Goal: Task Accomplishment & Management: Complete application form

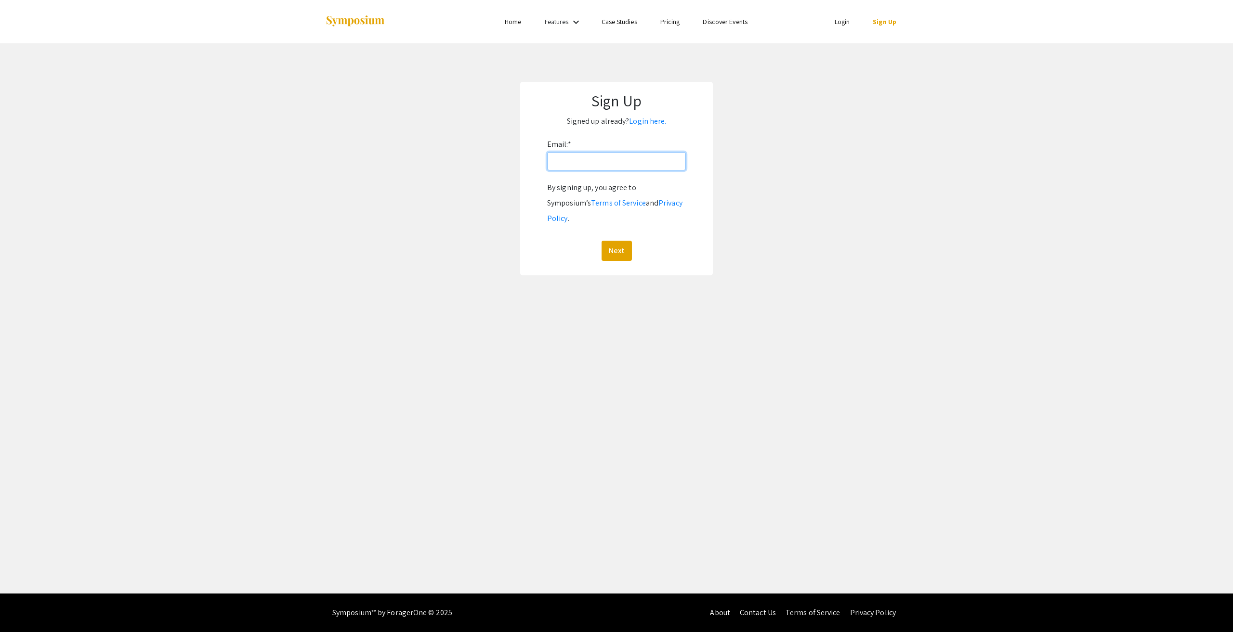
click at [590, 163] on input "Email: *" at bounding box center [616, 161] width 139 height 18
type input "t2vargas@student.bridgew.edu"
click at [626, 241] on button "Next" at bounding box center [617, 251] width 30 height 20
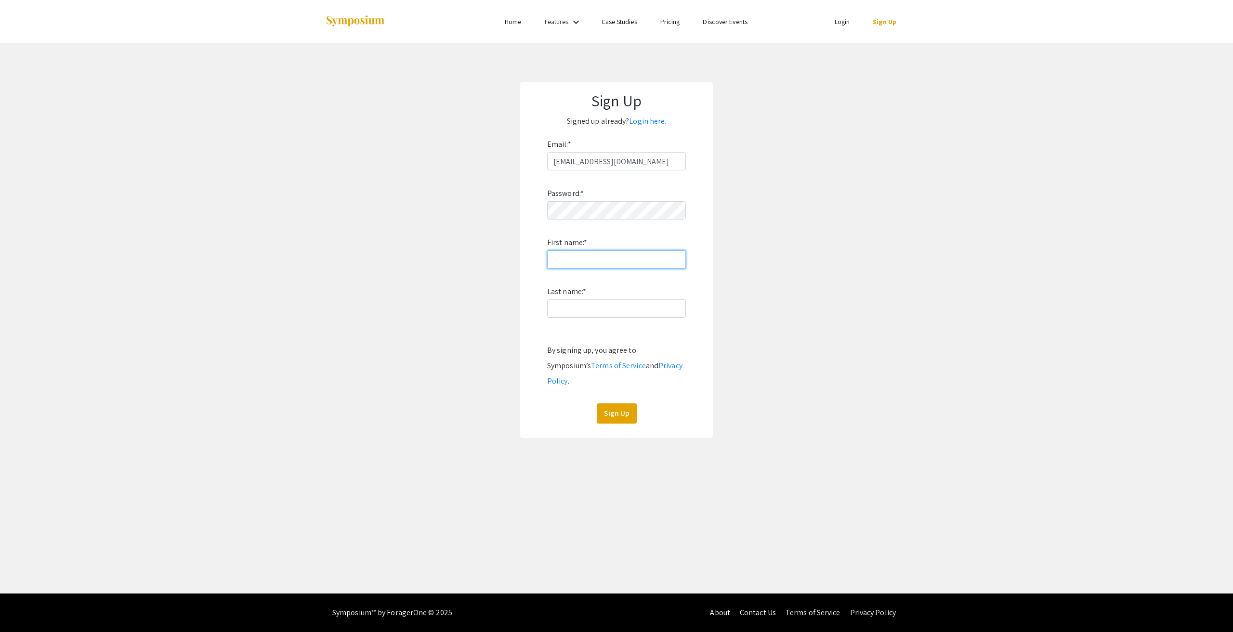
click at [591, 260] on input "First name: *" at bounding box center [616, 259] width 139 height 18
type input "Taylanna"
click at [603, 305] on input "Last name: *" at bounding box center [616, 309] width 139 height 18
type input "Vargas"
click at [624, 404] on button "Sign Up" at bounding box center [617, 414] width 40 height 20
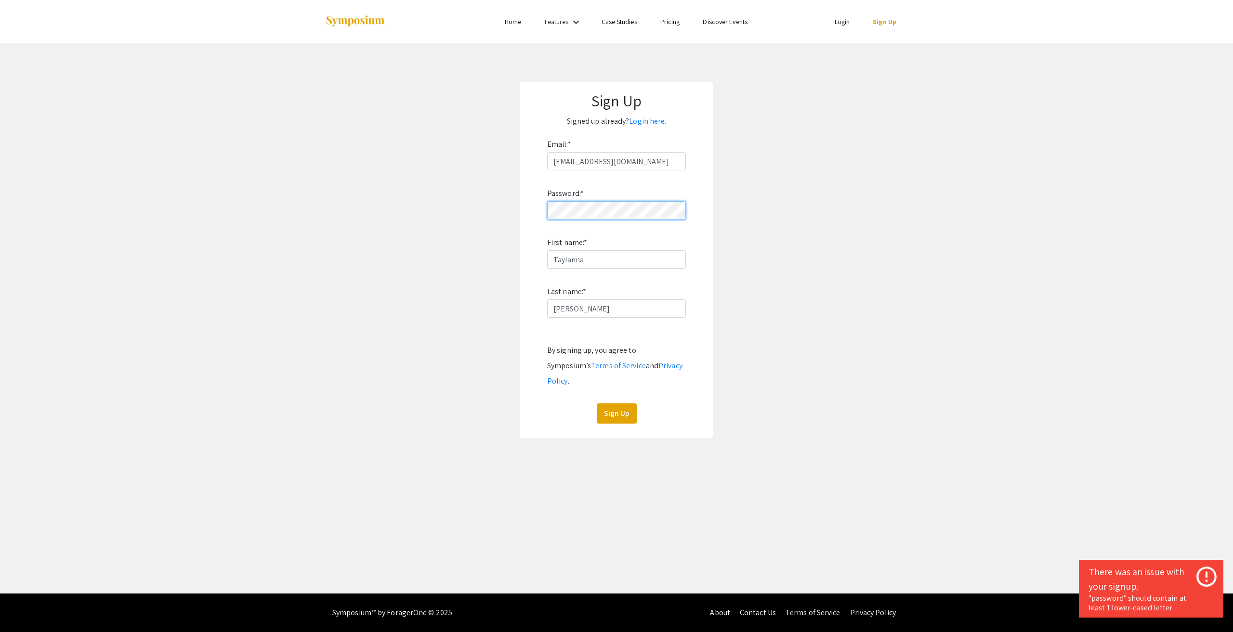
click at [539, 213] on form "Email: * t2vargas@student.bridgew.edu Password: * First name: * Taylanna Last n…" at bounding box center [616, 280] width 173 height 287
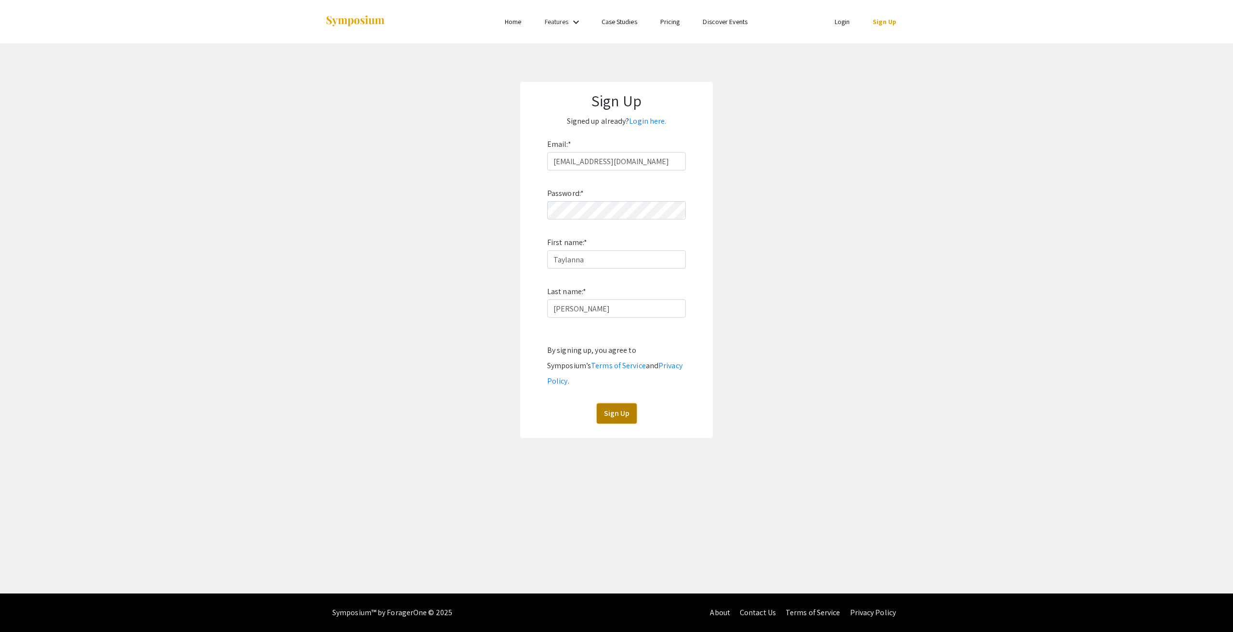
click at [620, 404] on button "Sign Up" at bounding box center [617, 414] width 40 height 20
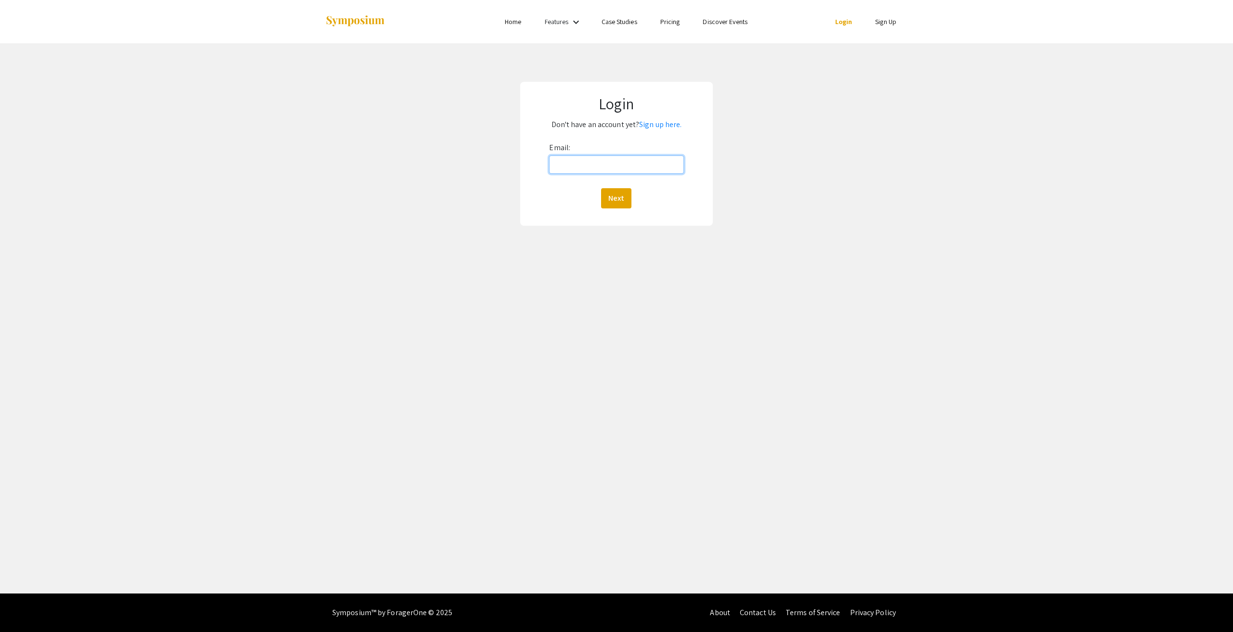
click at [601, 161] on input "Email:" at bounding box center [616, 165] width 134 height 18
type input "t2vargas@student.bridgew.edu"
click at [619, 202] on button "Next" at bounding box center [616, 198] width 30 height 20
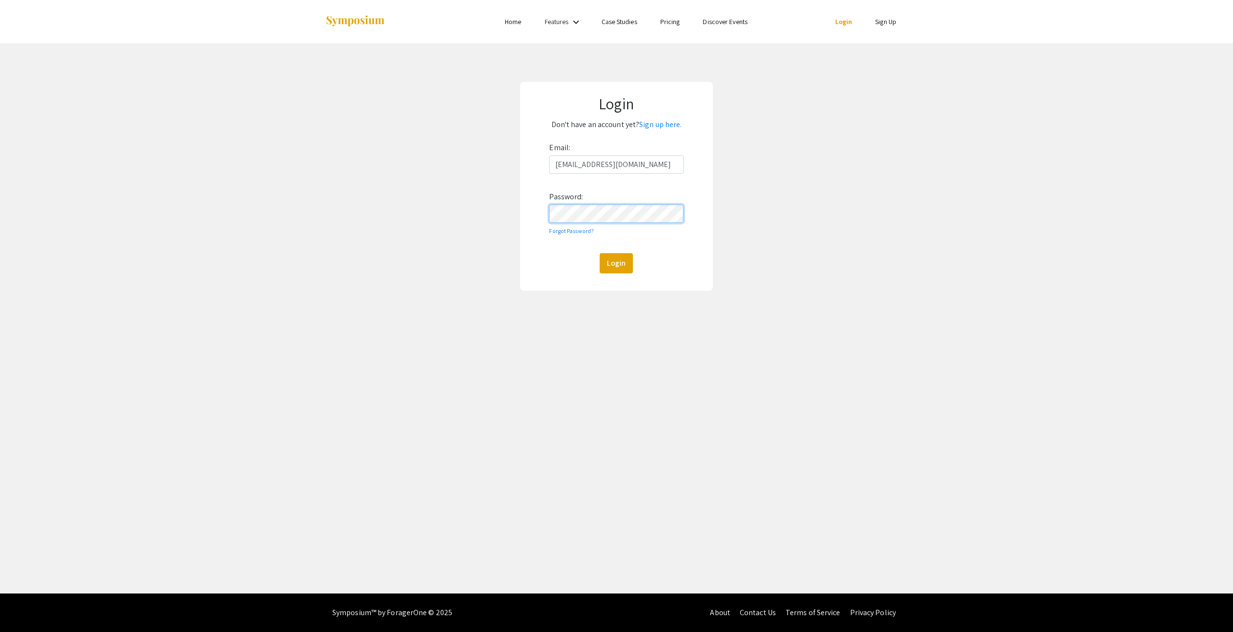
click at [600, 253] on button "Login" at bounding box center [616, 263] width 33 height 20
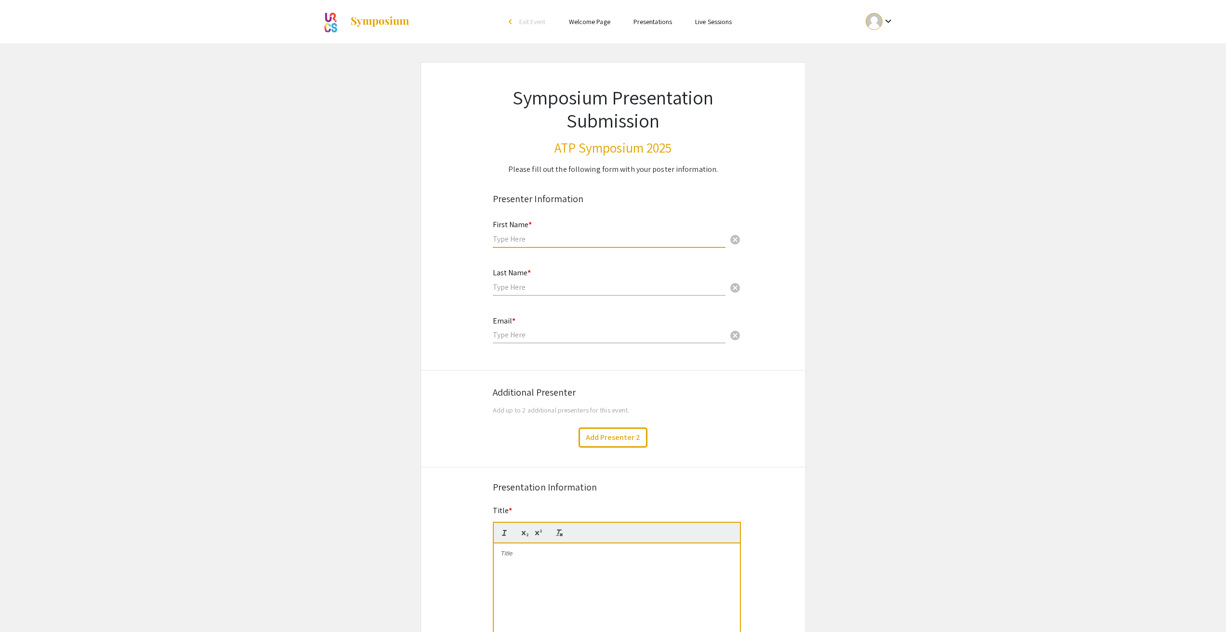
click at [533, 236] on input "text" at bounding box center [609, 239] width 233 height 10
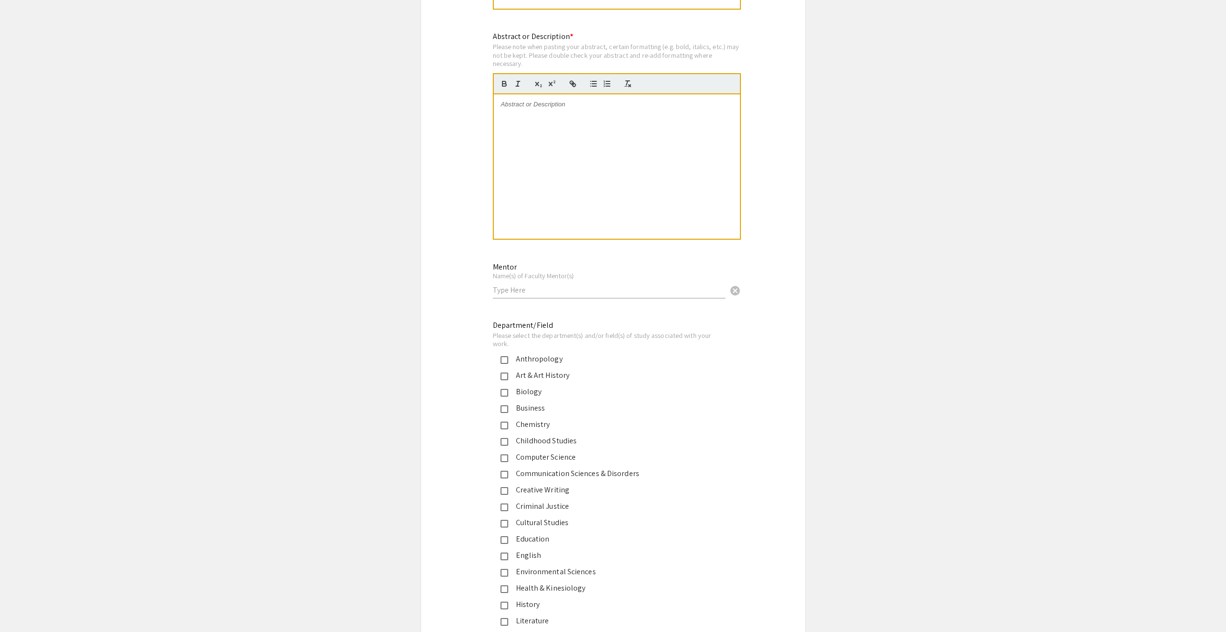
scroll to position [722, 0]
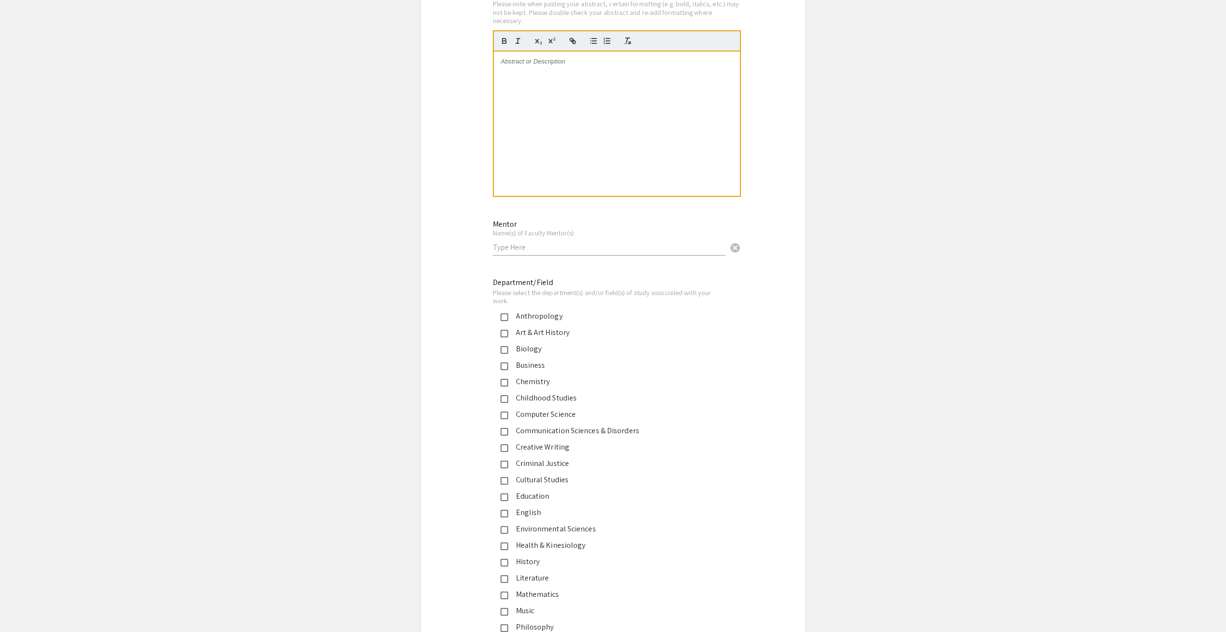
click at [506, 338] on div "Art & Art History" at bounding box center [605, 333] width 225 height 12
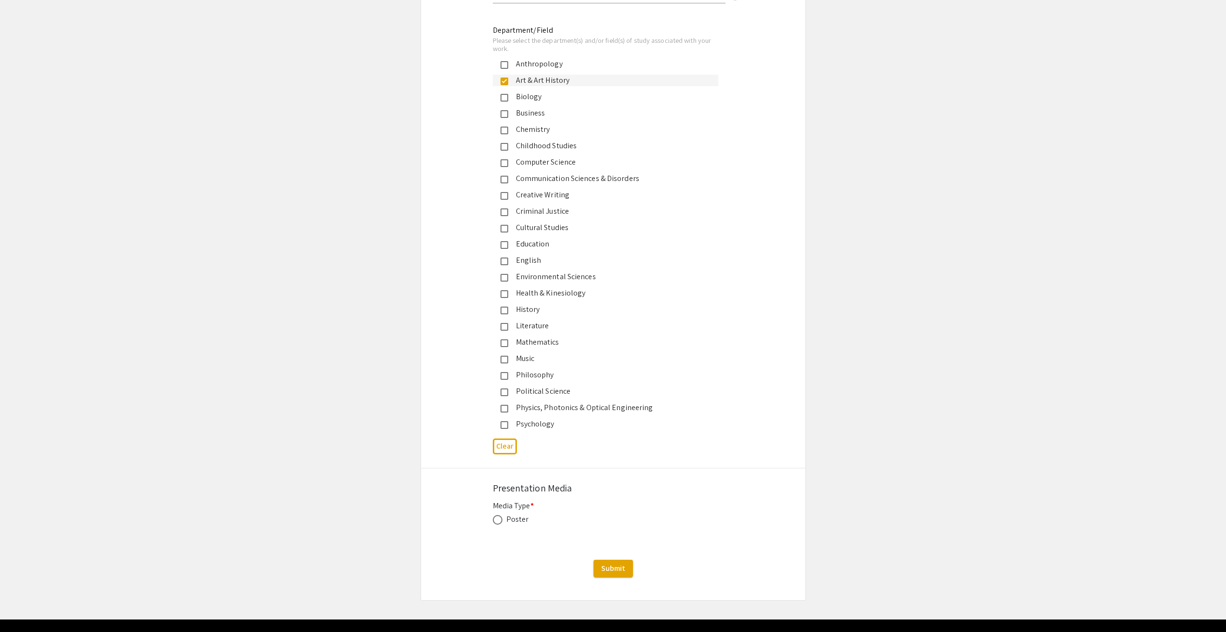
scroll to position [1001, 0]
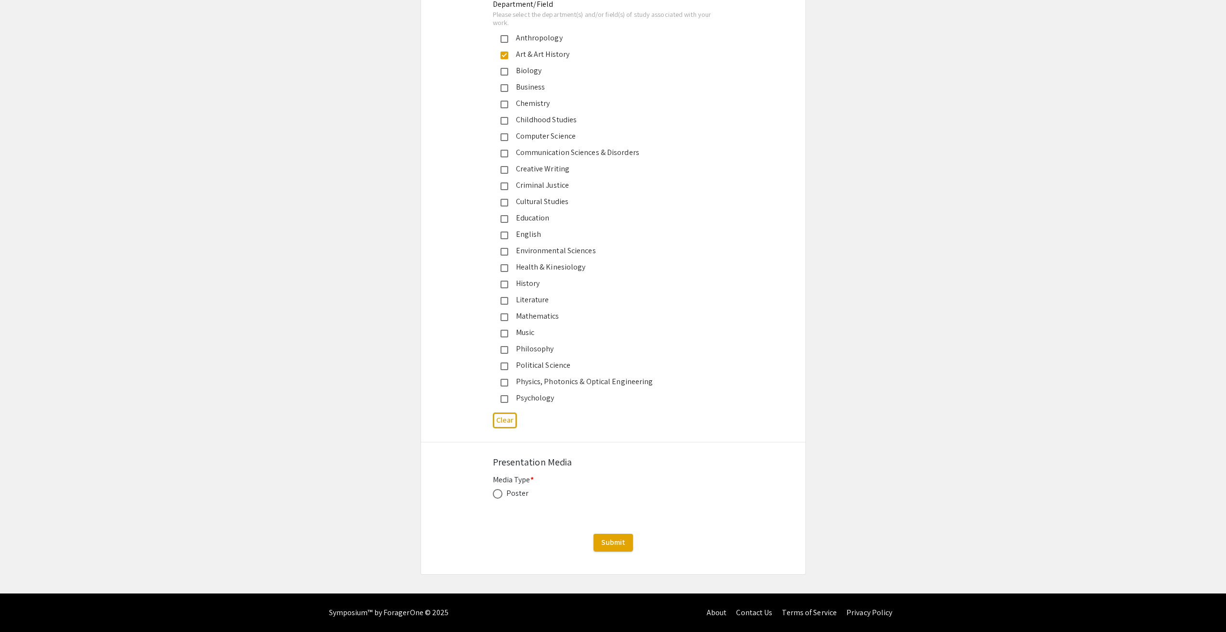
click at [521, 496] on div "Poster" at bounding box center [517, 494] width 23 height 12
click at [501, 495] on span at bounding box center [498, 494] width 10 height 10
click at [501, 495] on input "radio" at bounding box center [498, 494] width 10 height 10
radio input "true"
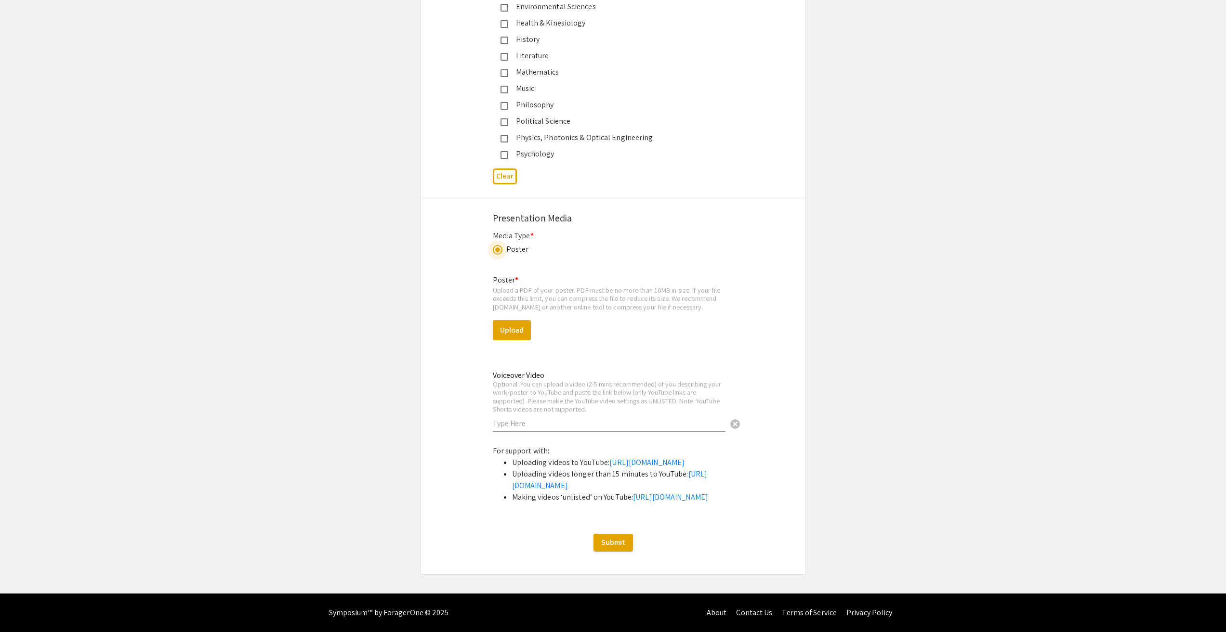
scroll to position [1290, 0]
click at [516, 320] on button "Upload" at bounding box center [512, 330] width 38 height 20
click at [508, 320] on button "Upload" at bounding box center [512, 330] width 38 height 20
drag, startPoint x: 492, startPoint y: 262, endPoint x: 531, endPoint y: 266, distance: 39.7
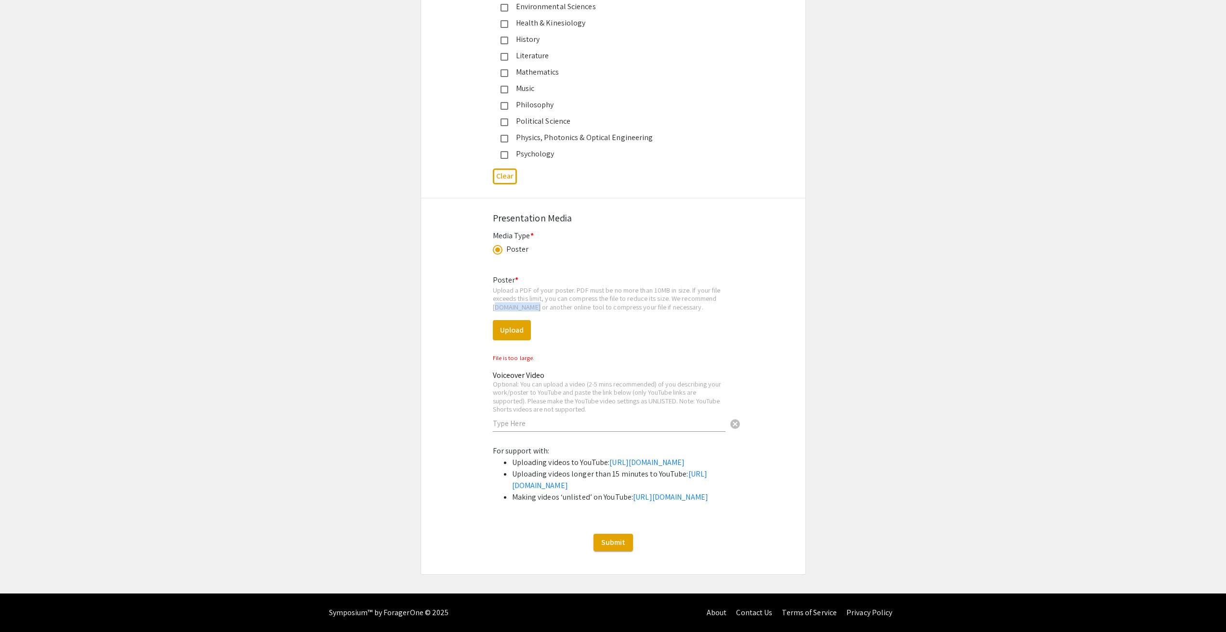
copy div "Smallpdf.com"
click at [509, 320] on button "Upload" at bounding box center [512, 330] width 38 height 20
click at [516, 320] on button "Upload" at bounding box center [512, 330] width 38 height 20
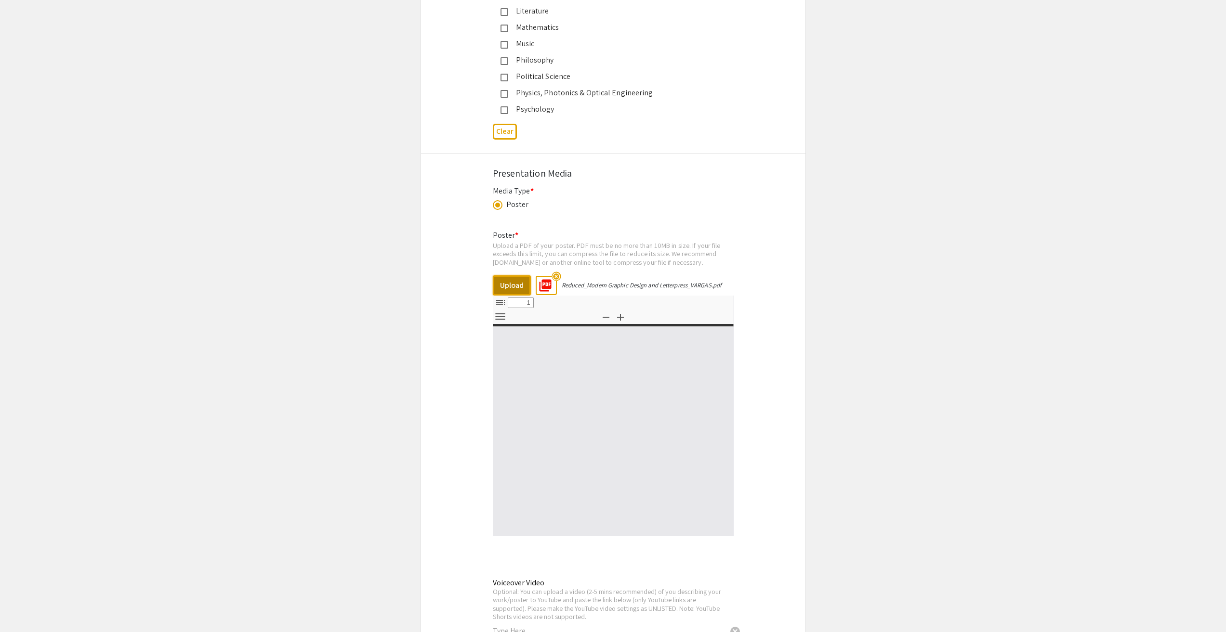
select select "custom"
type input "0"
select select "custom"
type input "1"
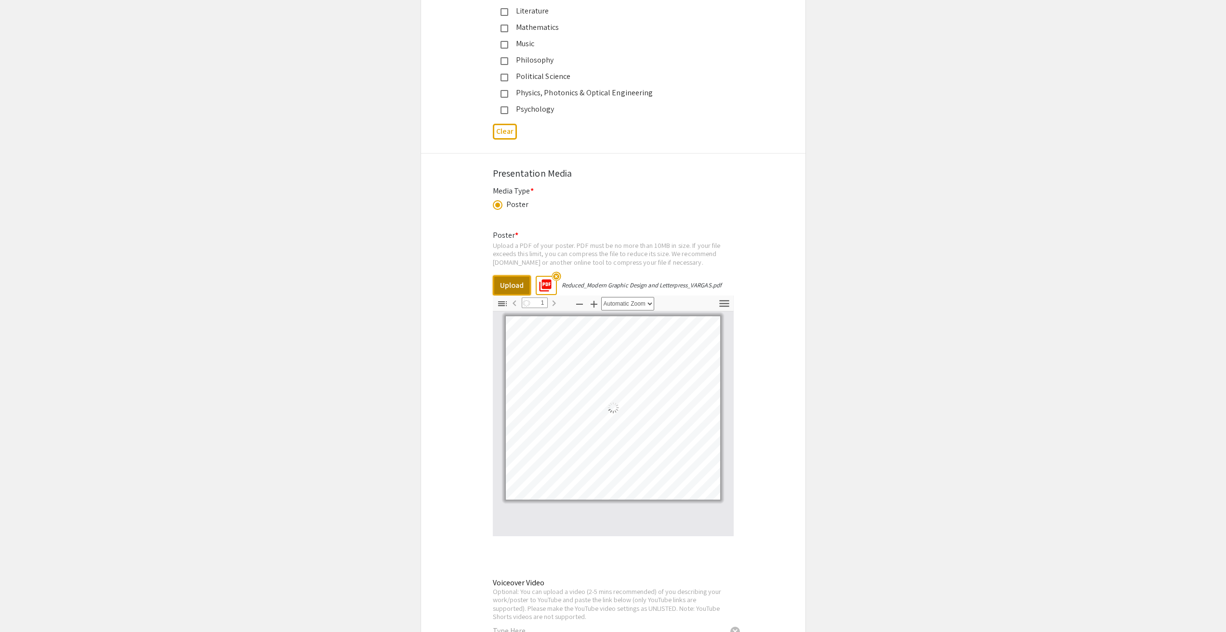
select select "auto"
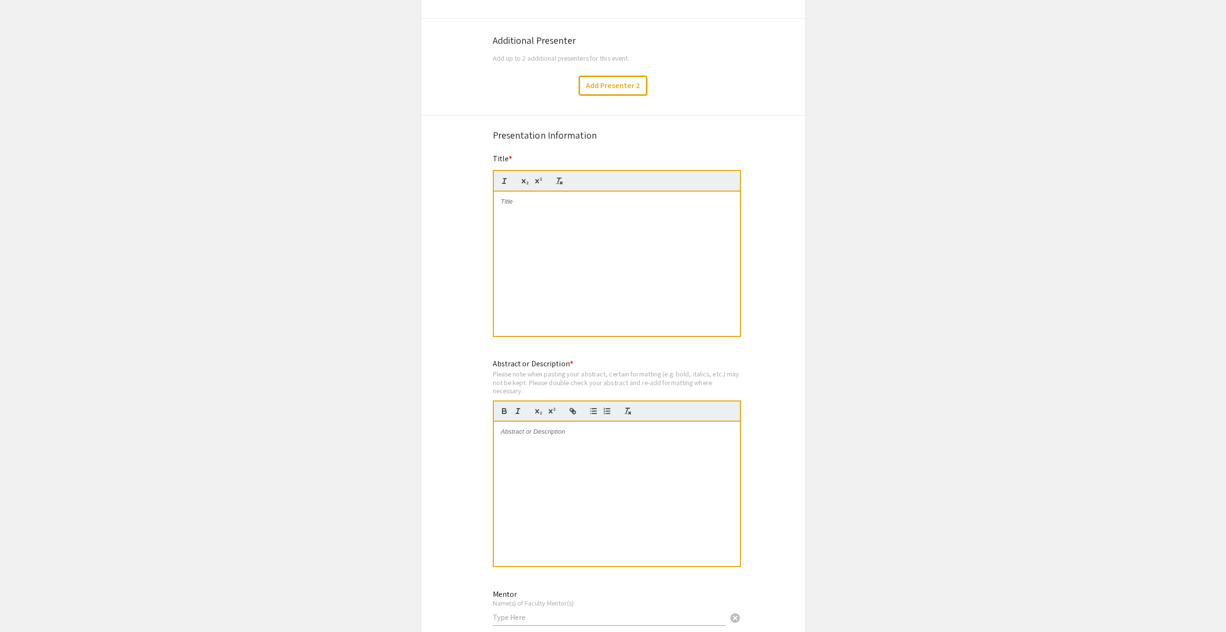
scroll to position [351, 0]
click at [564, 439] on div at bounding box center [617, 495] width 246 height 144
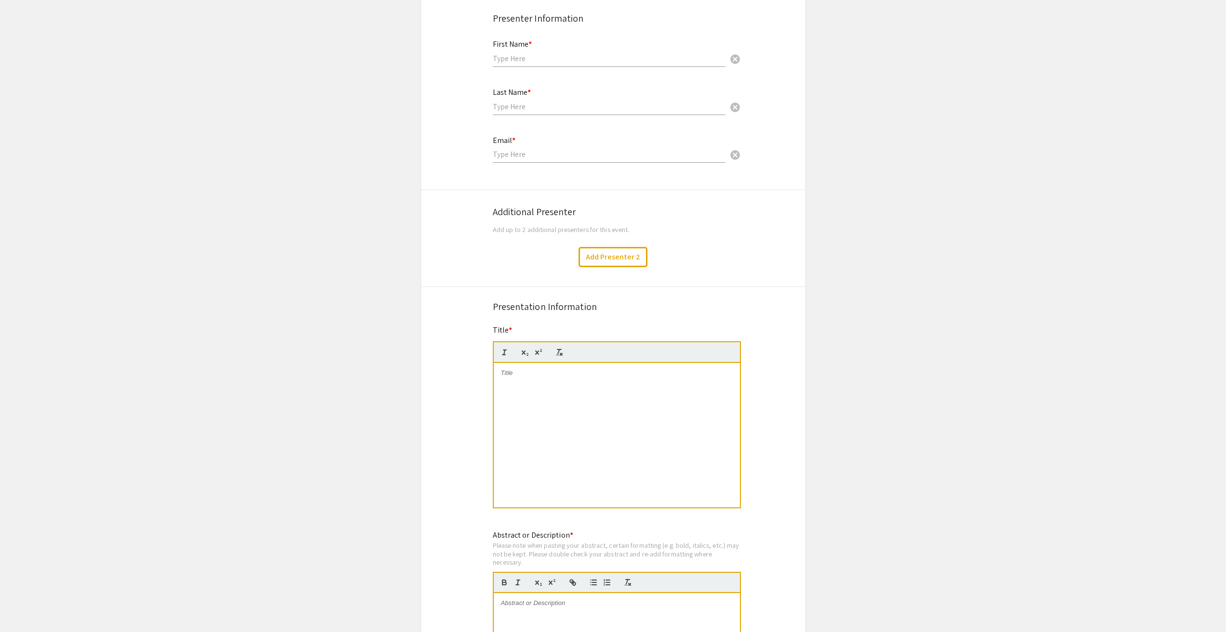
scroll to position [158, 0]
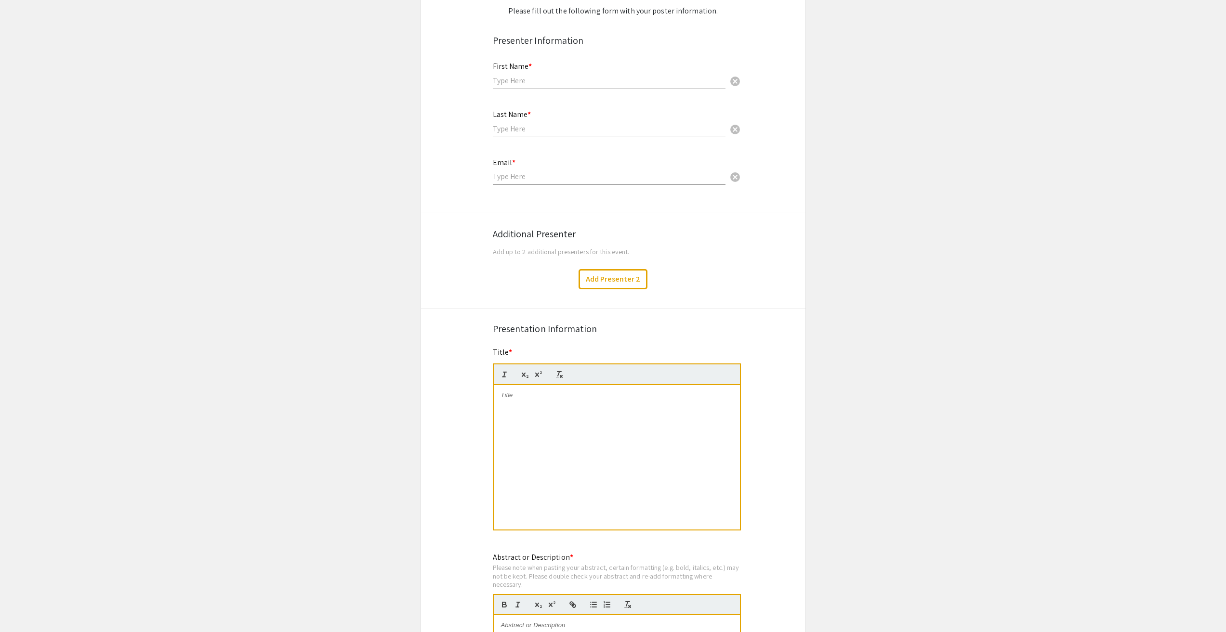
click at [529, 416] on div at bounding box center [617, 457] width 246 height 144
drag, startPoint x: 513, startPoint y: 391, endPoint x: 470, endPoint y: 400, distance: 44.3
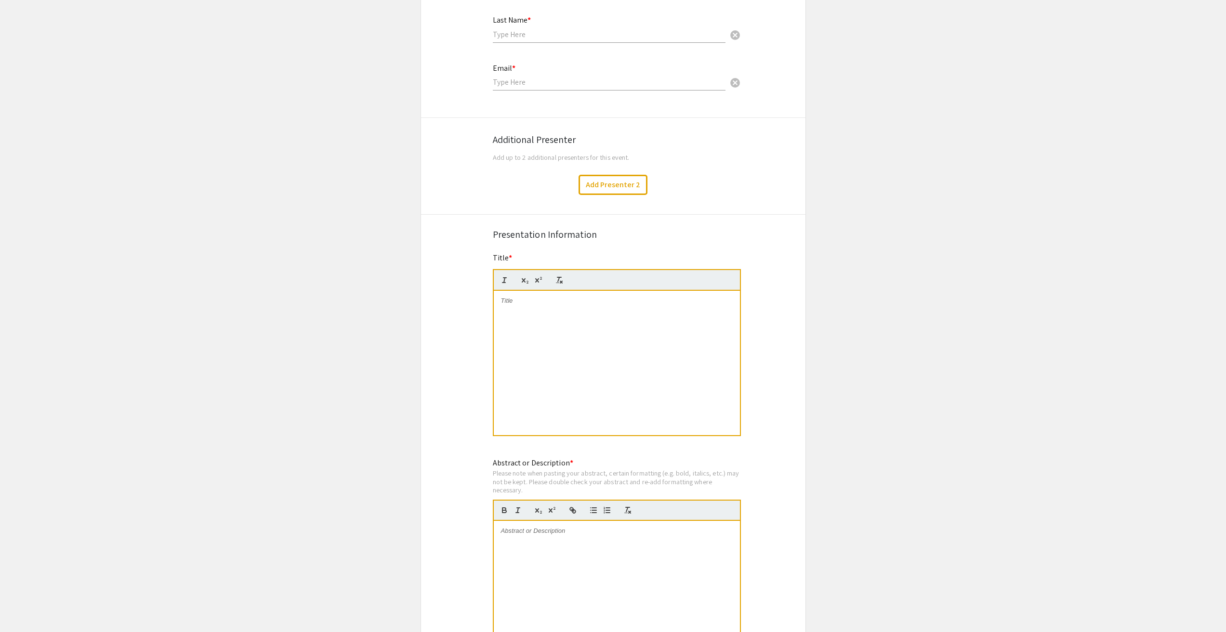
scroll to position [48, 0]
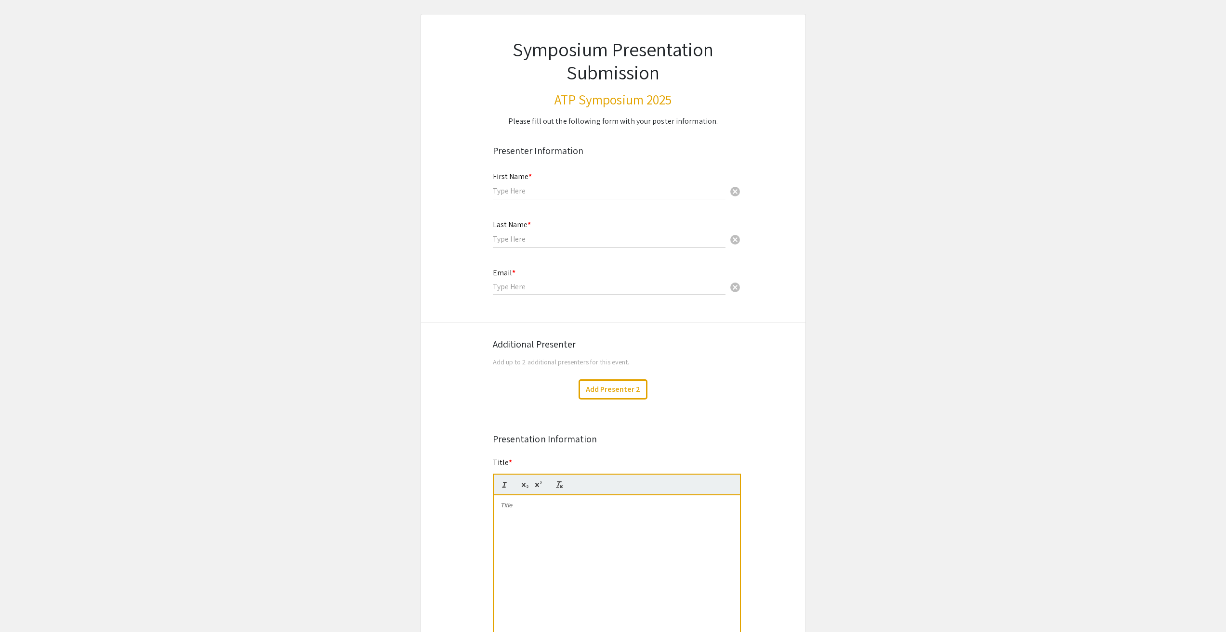
click at [537, 184] on div "First Name * cancel" at bounding box center [609, 181] width 233 height 37
click at [537, 190] on input "text" at bounding box center [609, 191] width 233 height 10
drag, startPoint x: 539, startPoint y: 196, endPoint x: 538, endPoint y: 190, distance: 6.8
click at [539, 196] on div "First Name * cancel" at bounding box center [609, 181] width 233 height 37
click at [538, 190] on input "text" at bounding box center [609, 191] width 233 height 10
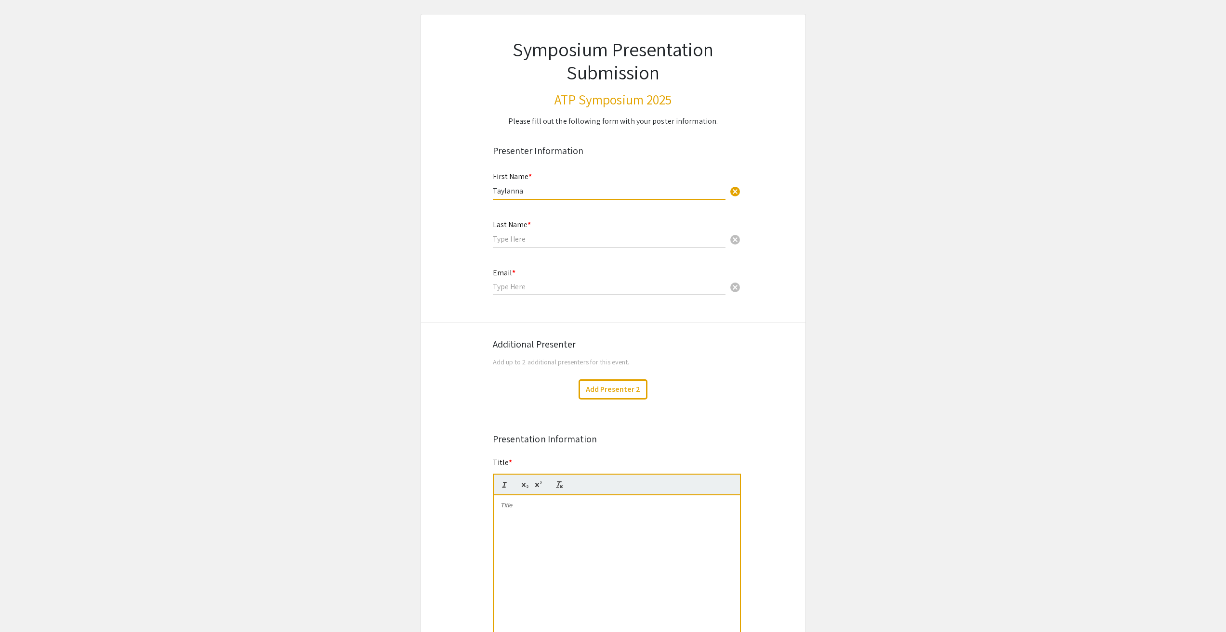
type input "Taylanna"
type input "Vargas"
click at [530, 292] on div "Email * cancel" at bounding box center [609, 277] width 233 height 37
click at [530, 288] on input "email" at bounding box center [609, 287] width 233 height 10
paste input "T2VARGAS@student.bridgew.edu"
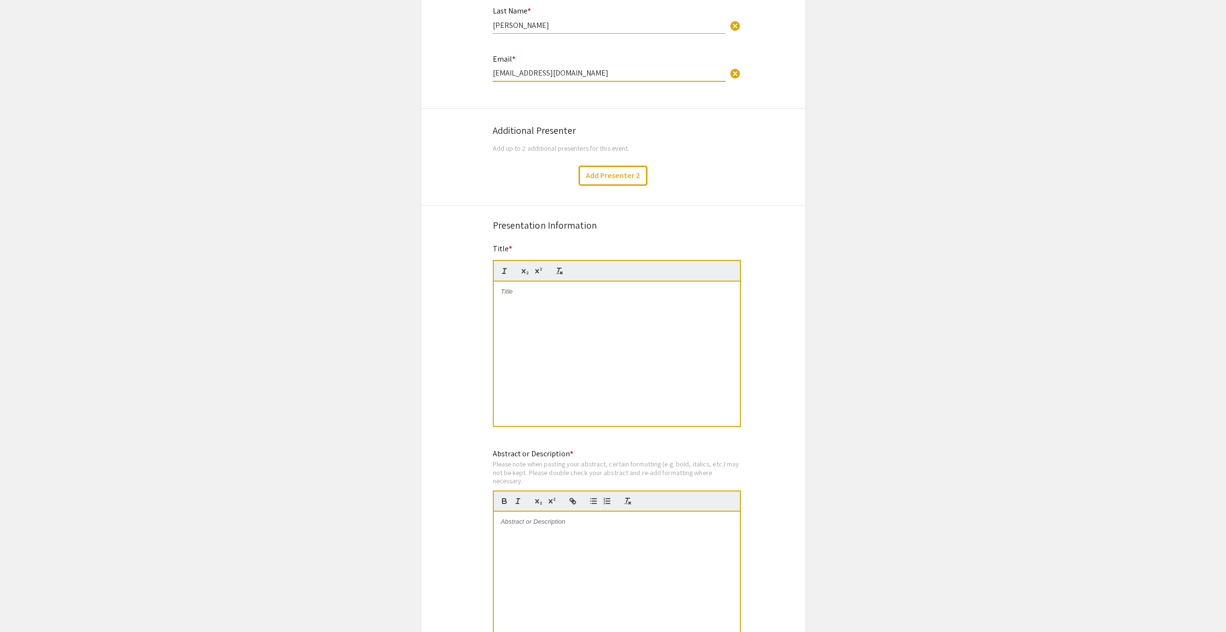
scroll to position [289, 0]
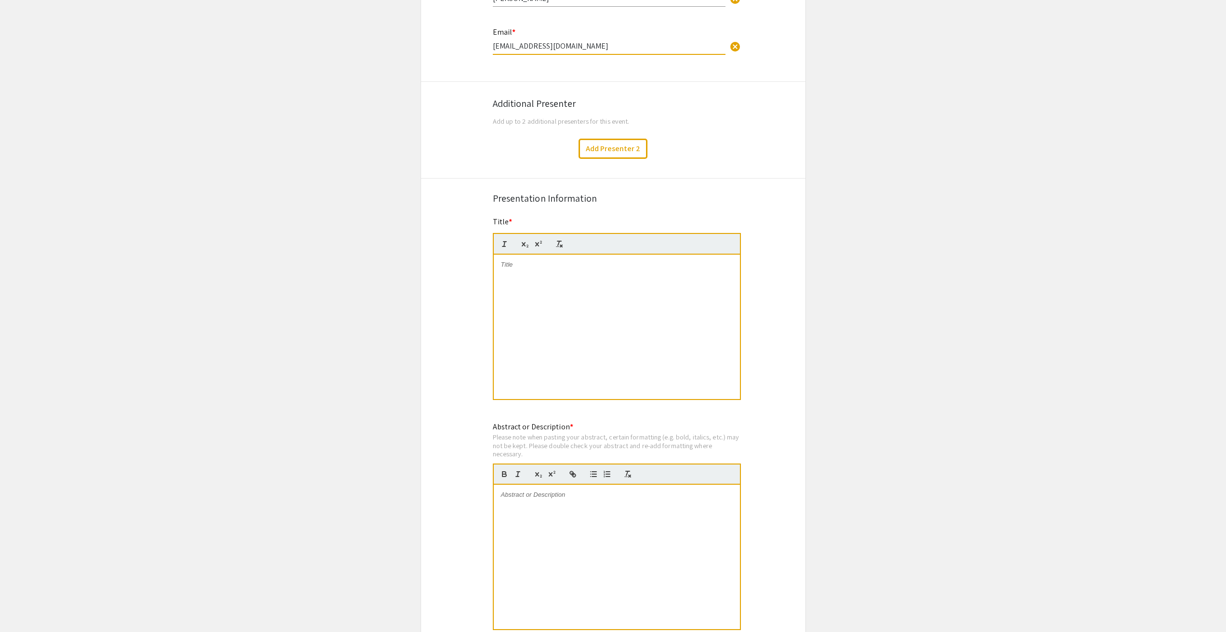
type input "T2VARGAS@student.bridgew.edu"
click at [534, 275] on div at bounding box center [617, 327] width 246 height 144
click at [649, 263] on p "Why is This 15th Century Invention Still in Use?" at bounding box center [617, 265] width 232 height 9
click at [503, 274] on p "Modern Graphic Design and the Letterpress" at bounding box center [617, 273] width 232 height 9
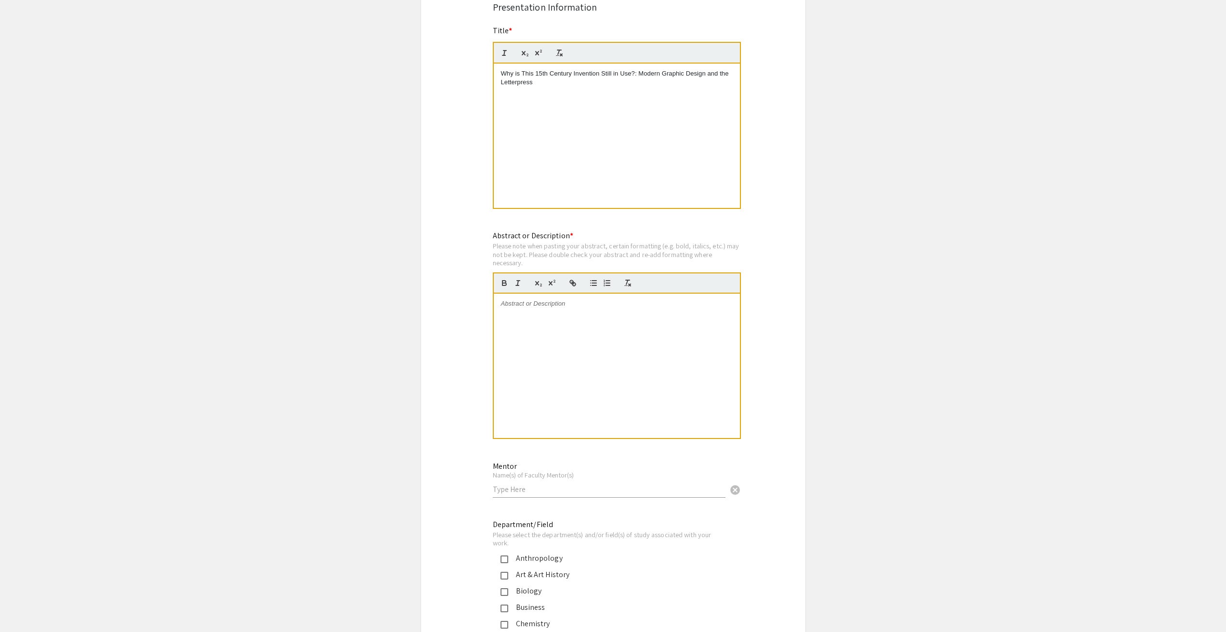
scroll to position [482, 0]
click at [525, 314] on div at bounding box center [617, 364] width 246 height 144
click at [532, 307] on div at bounding box center [617, 364] width 246 height 144
click at [519, 316] on div at bounding box center [617, 364] width 246 height 144
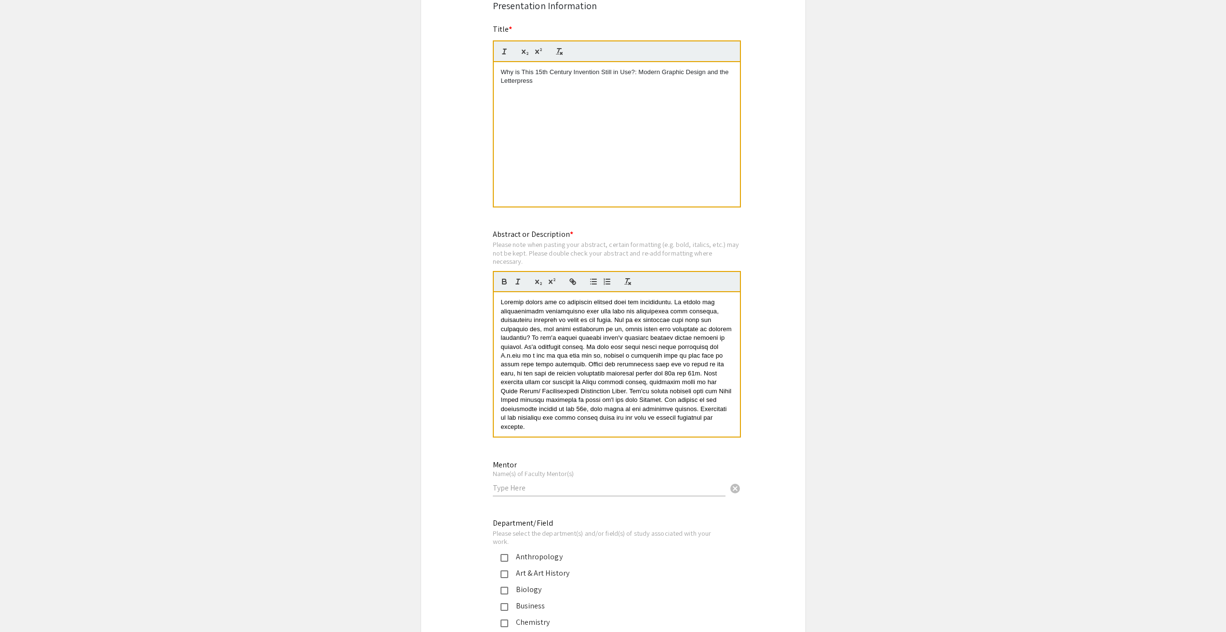
click at [696, 349] on span at bounding box center [617, 364] width 233 height 131
click at [765, 365] on div "Symposium Presentation Submission ATP Symposium 2025 Please fill out the follow…" at bounding box center [612, 337] width 385 height 1513
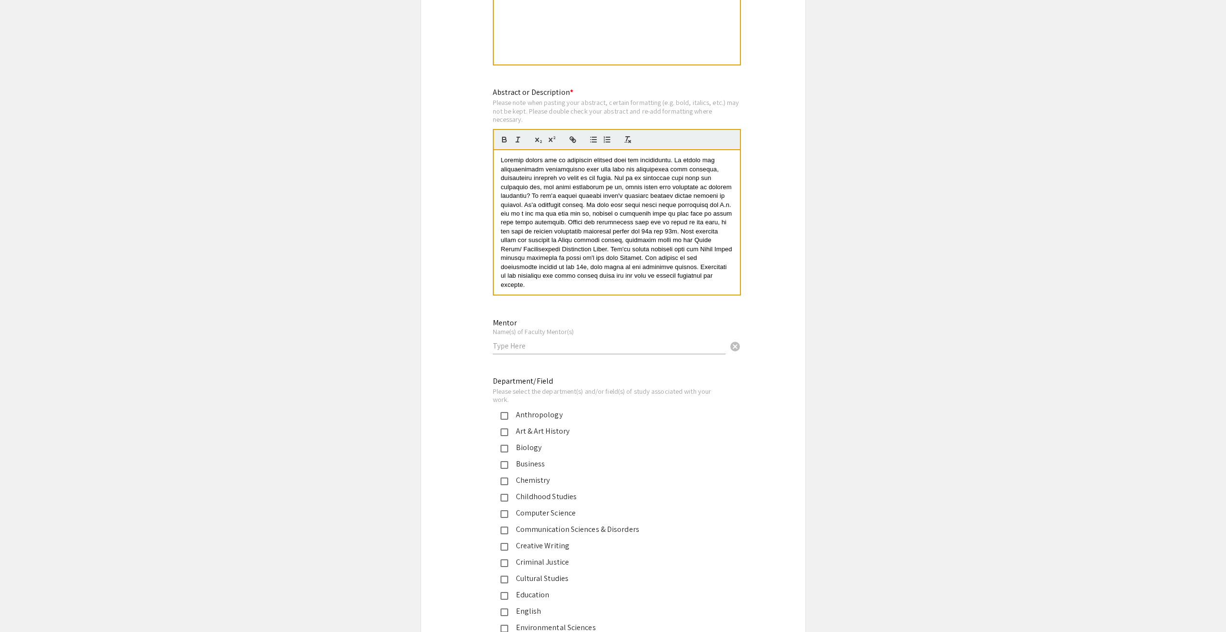
scroll to position [626, 0]
click at [569, 343] on input "text" at bounding box center [609, 344] width 233 height 10
type input "Dr. Beatrice St. Laurent"
click at [554, 431] on div "Art & Art History" at bounding box center [609, 429] width 202 height 12
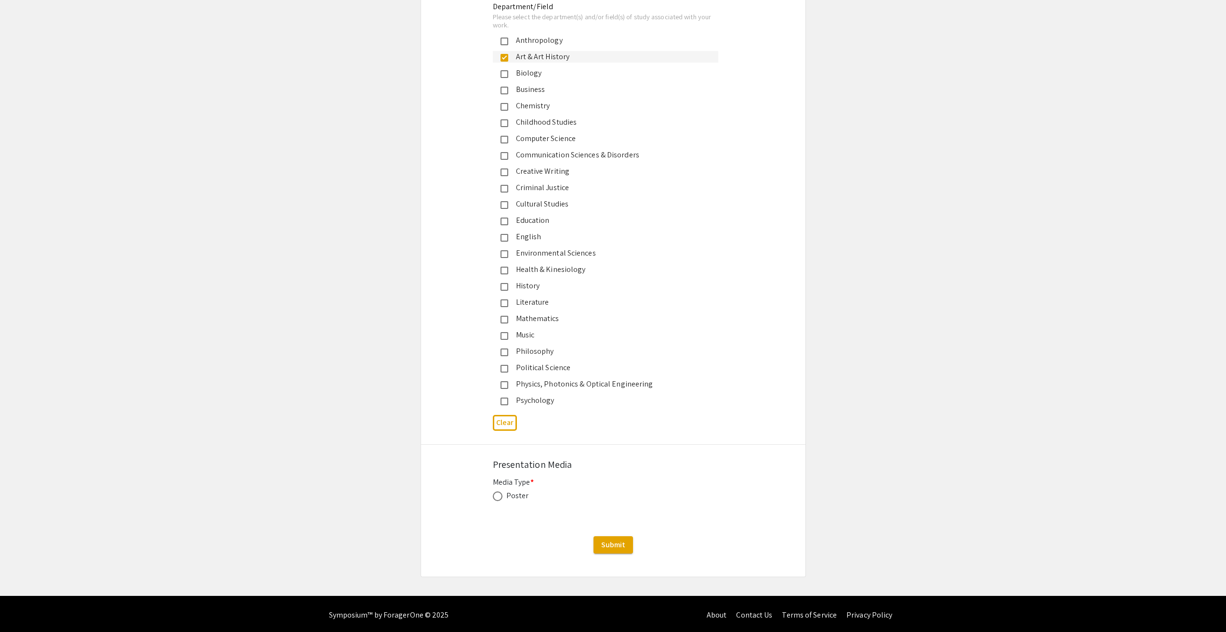
scroll to position [1001, 0]
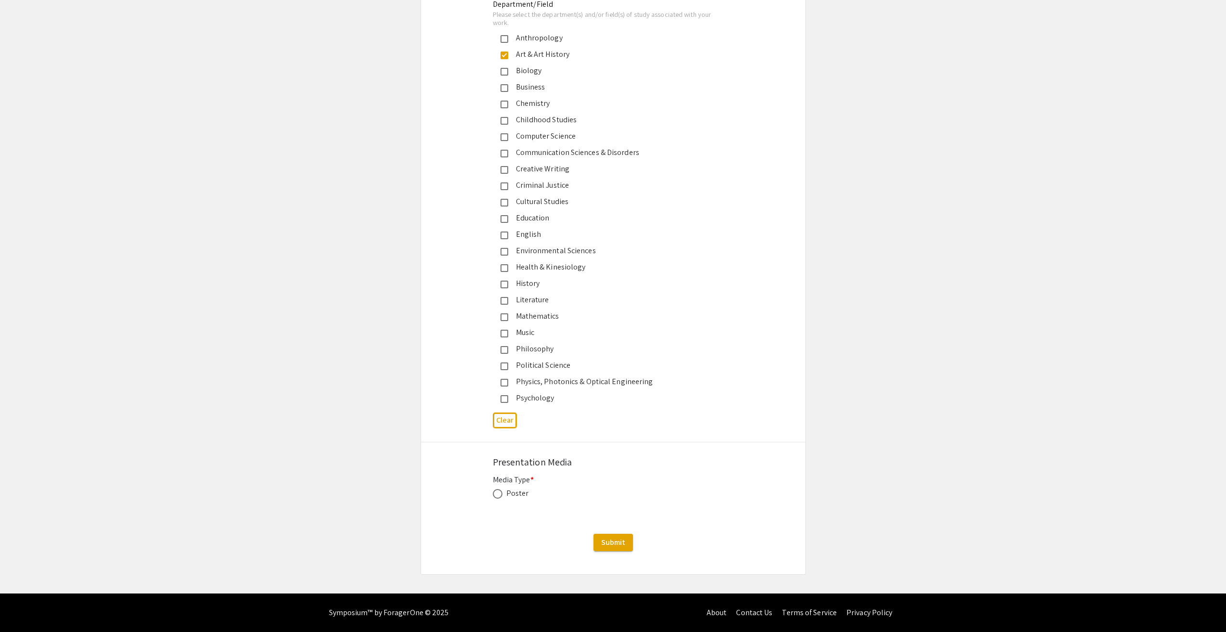
click at [510, 494] on div "Poster" at bounding box center [517, 494] width 23 height 12
click at [502, 494] on span at bounding box center [498, 494] width 10 height 10
click at [502, 494] on input "radio" at bounding box center [498, 494] width 10 height 10
radio input "true"
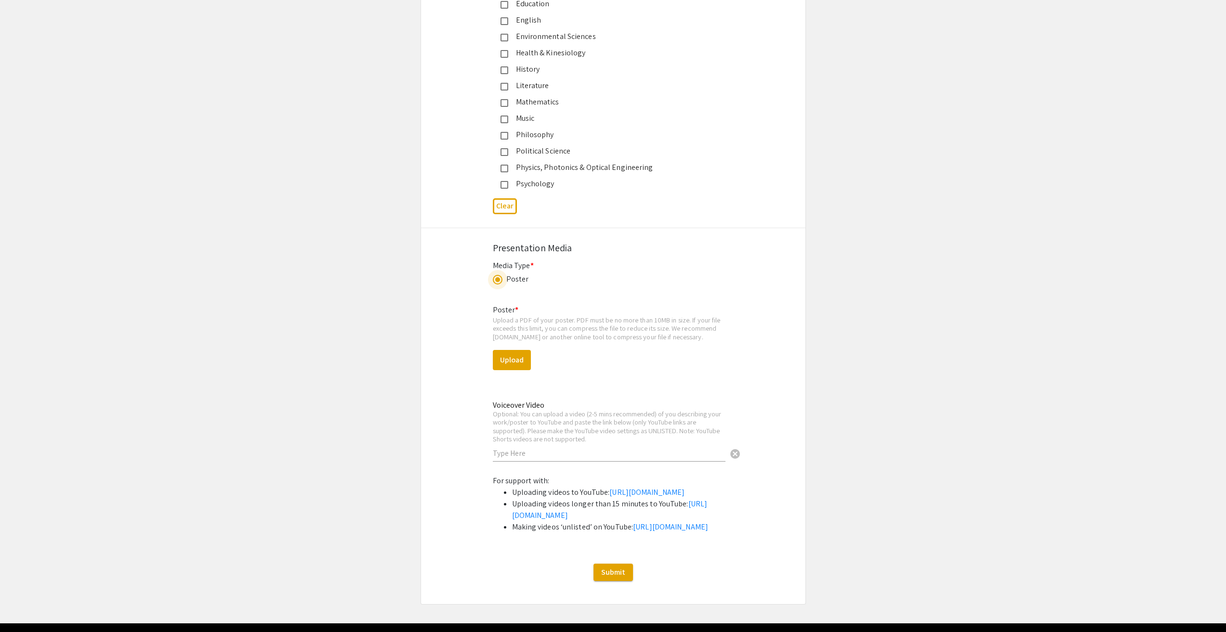
scroll to position [1290, 0]
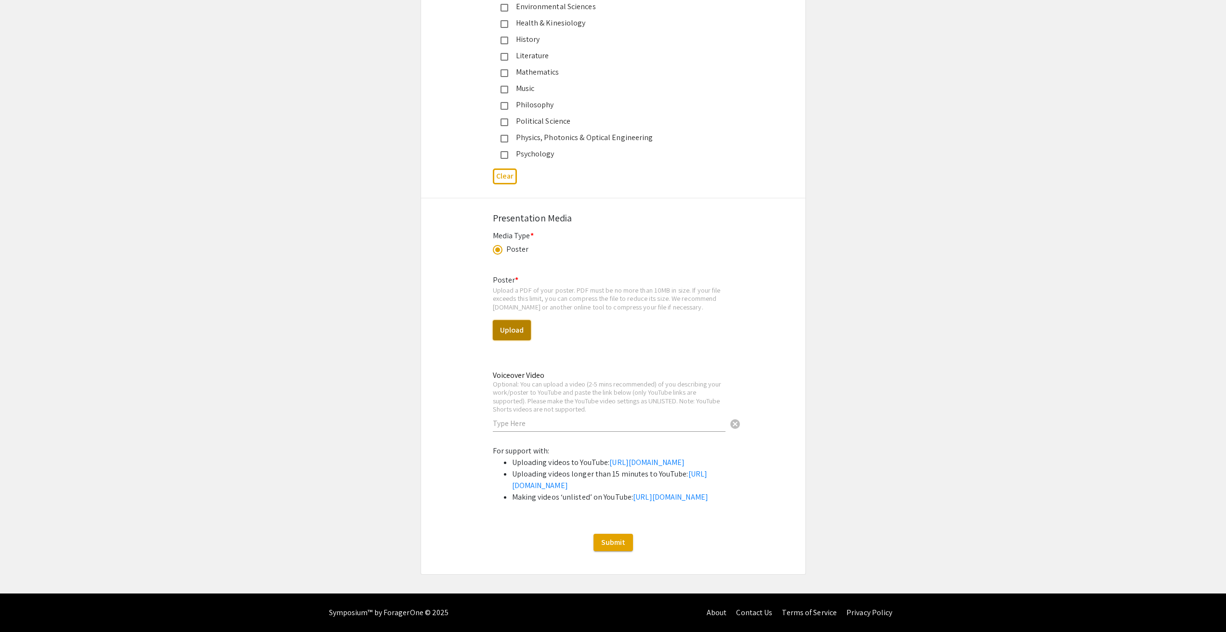
click at [513, 320] on button "Upload" at bounding box center [512, 330] width 38 height 20
select select "custom"
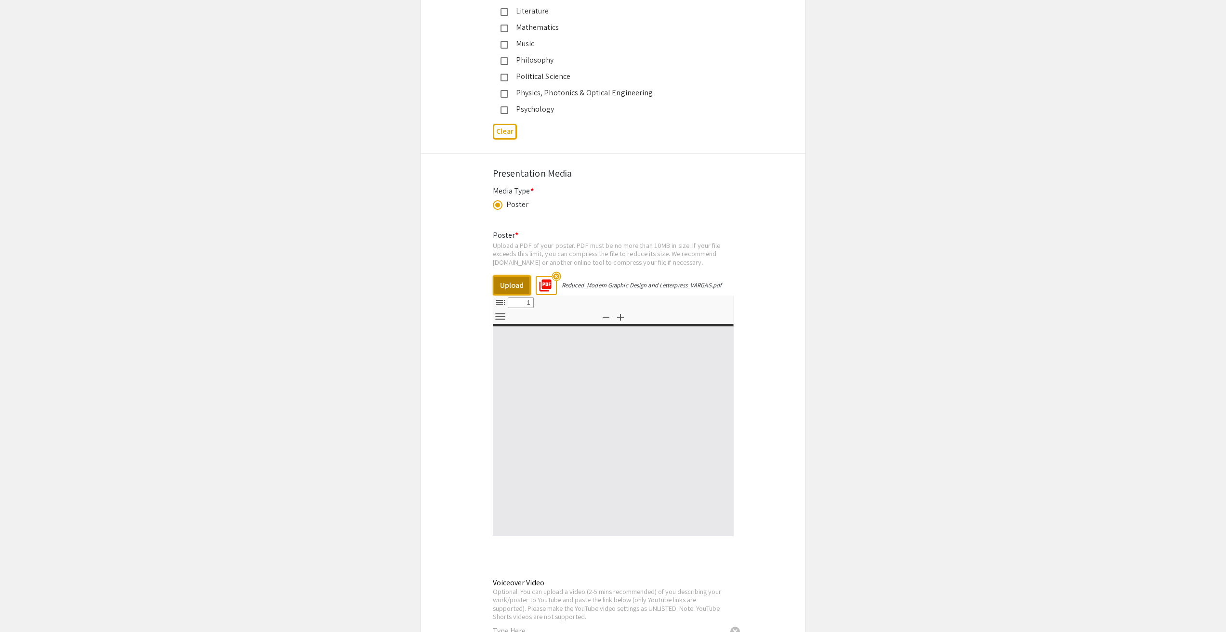
type input "0"
select select "custom"
type input "1"
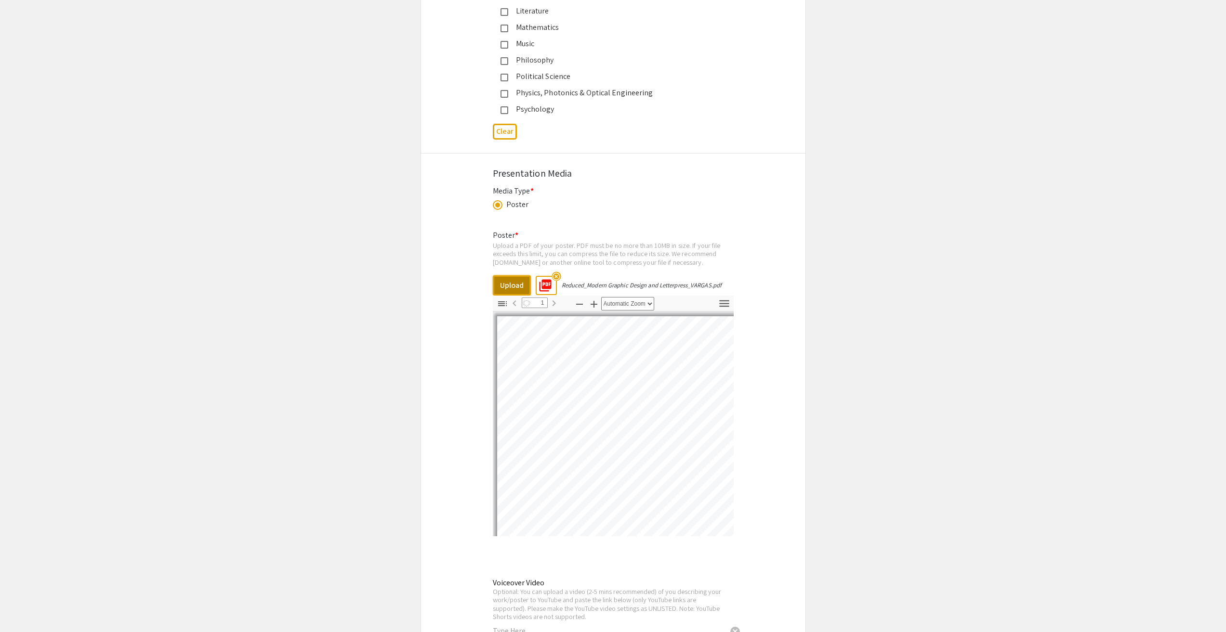
select select "auto"
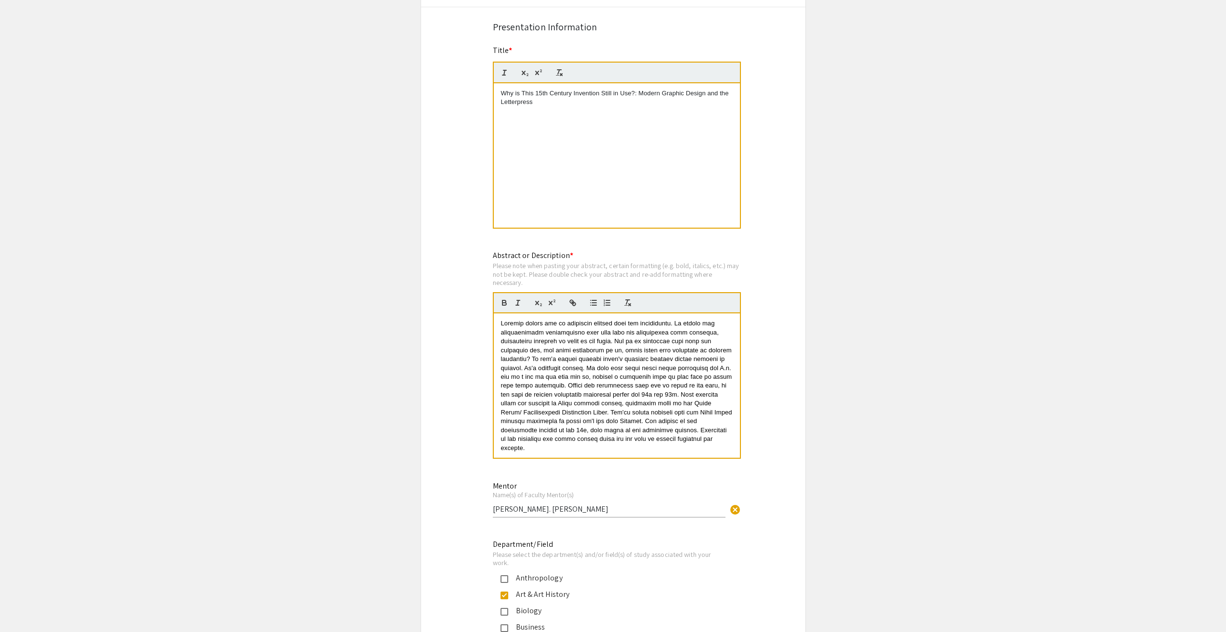
scroll to position [482, 0]
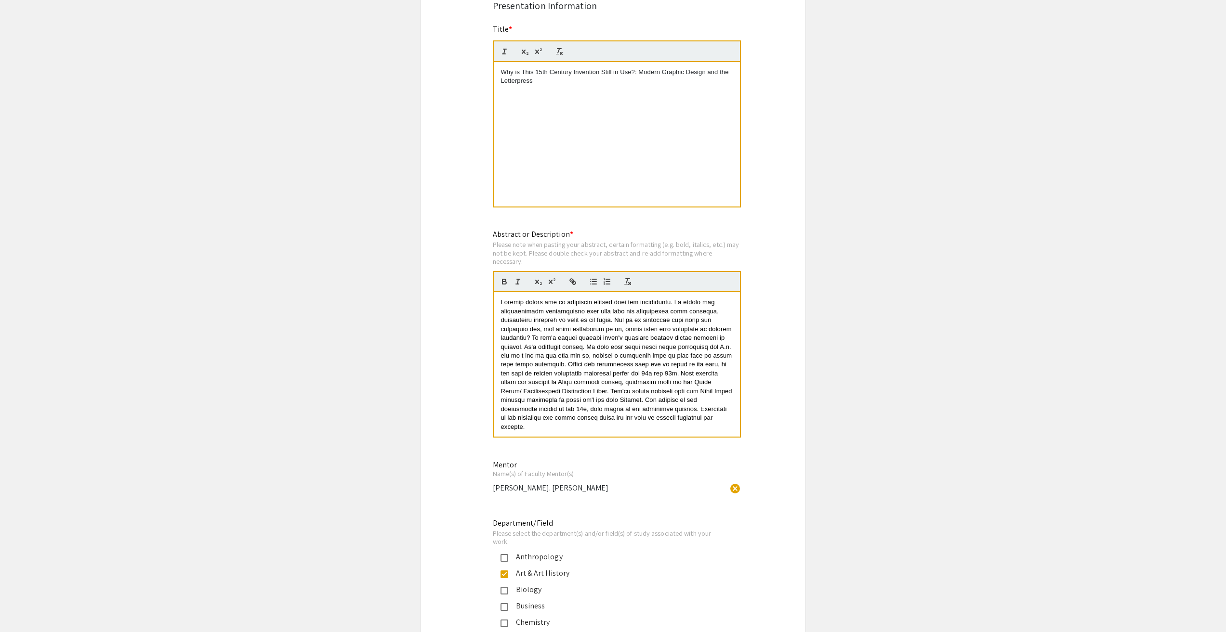
click at [579, 359] on span at bounding box center [617, 364] width 233 height 131
click at [663, 381] on span at bounding box center [617, 364] width 233 height 131
click at [666, 382] on span at bounding box center [617, 364] width 233 height 131
click at [670, 418] on p at bounding box center [617, 364] width 232 height 133
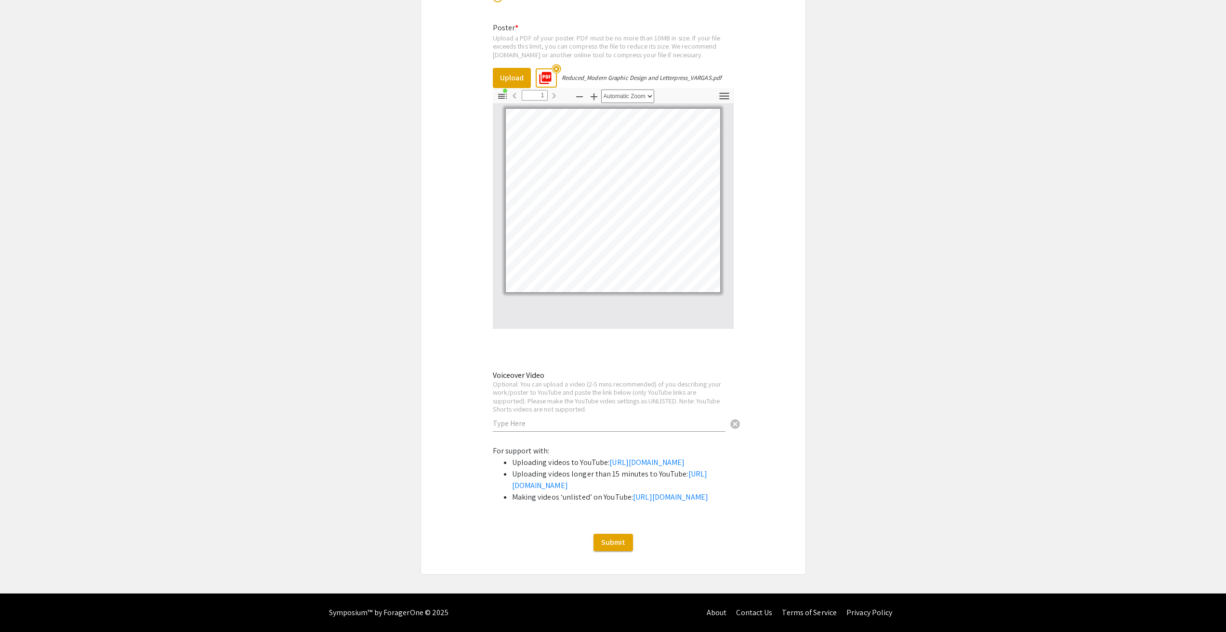
scroll to position [1555, 0]
drag, startPoint x: 622, startPoint y: 540, endPoint x: 727, endPoint y: 511, distance: 109.4
click at [611, 538] on span "Submit" at bounding box center [613, 542] width 24 height 10
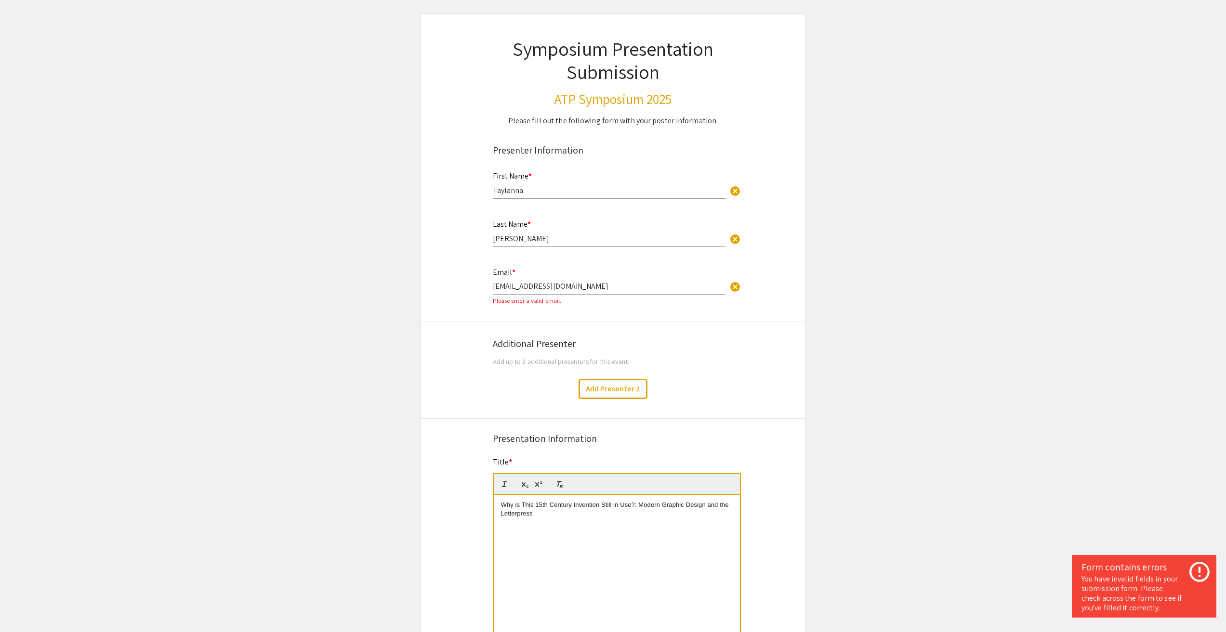
scroll to position [0, 0]
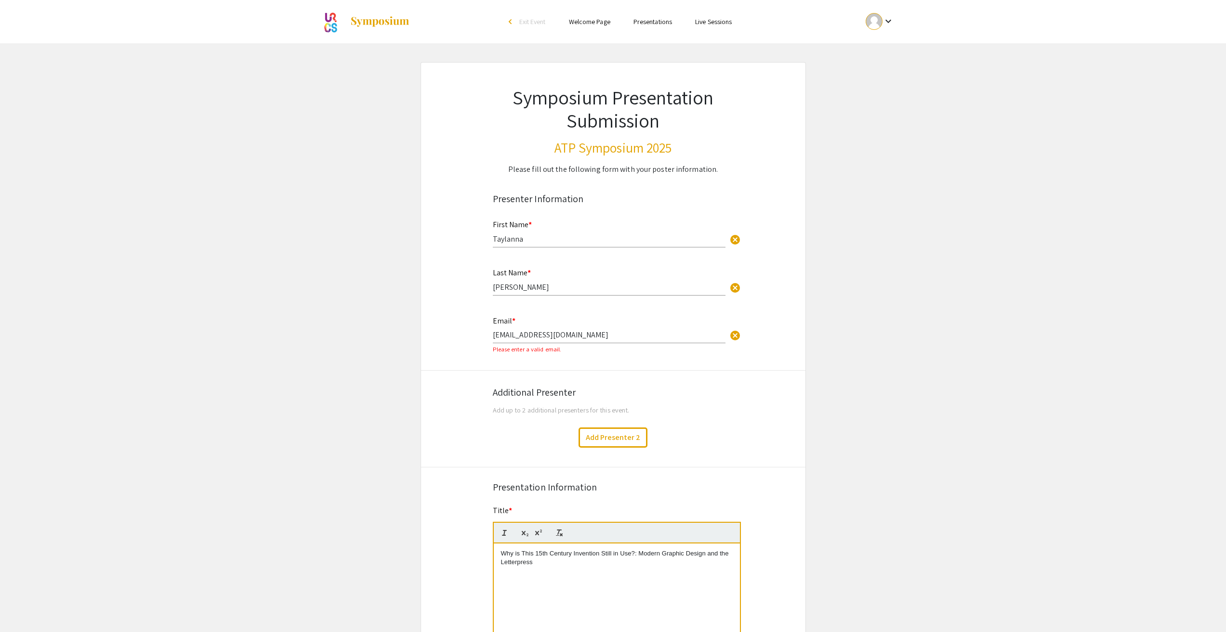
click at [607, 336] on input "T2VARGAS@student.bridgew.edu" at bounding box center [609, 335] width 233 height 10
drag, startPoint x: 618, startPoint y: 330, endPoint x: 618, endPoint y: 336, distance: 5.3
click at [618, 336] on input "T2VARGAS@student.bridgew.edu" at bounding box center [609, 335] width 233 height 10
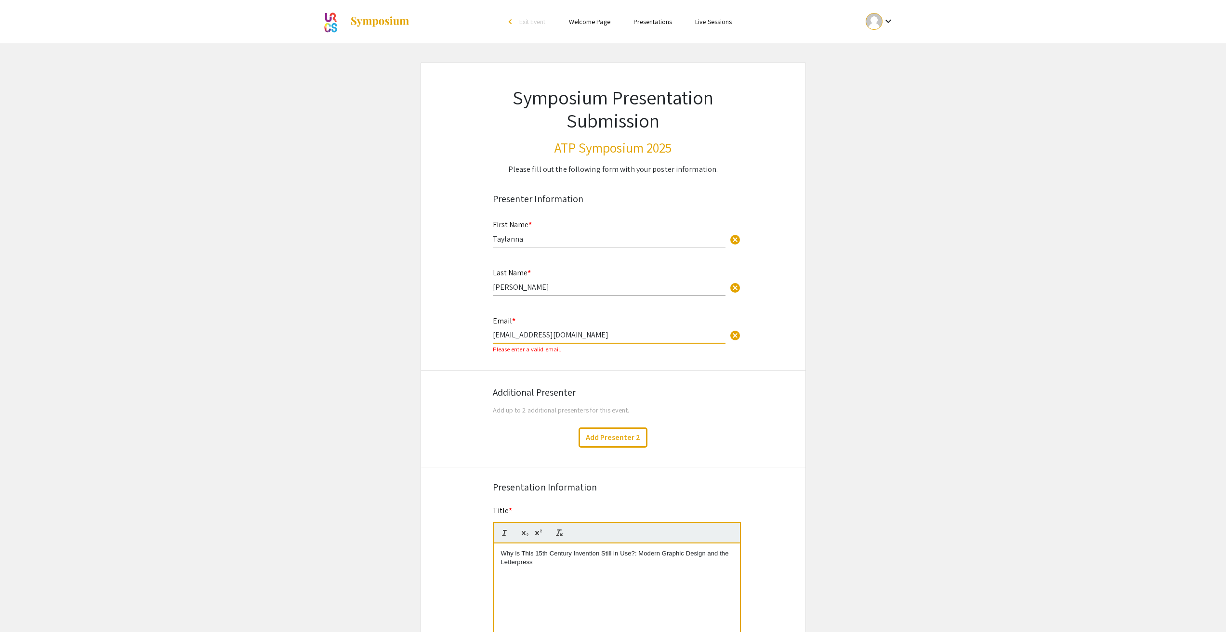
drag, startPoint x: 620, startPoint y: 339, endPoint x: 493, endPoint y: 342, distance: 127.2
click at [494, 342] on div "Email * T2VARGAS@student.bridgew.edu cancel" at bounding box center [609, 325] width 233 height 37
type input "tayvargas50@gmail.com"
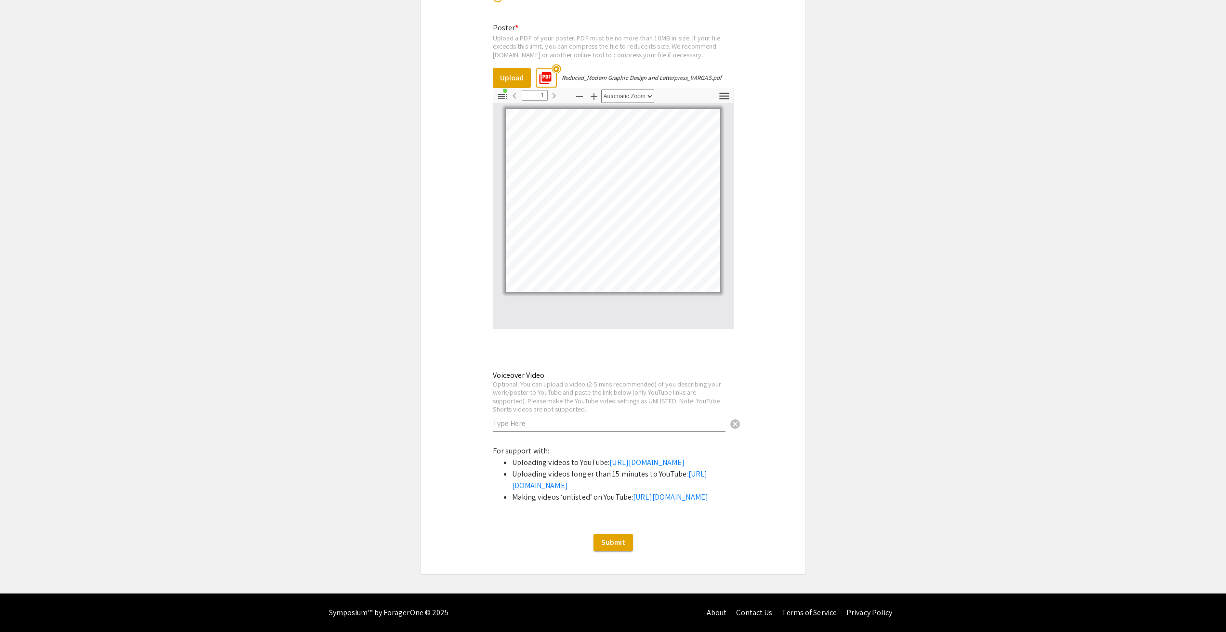
scroll to position [1555, 0]
click at [621, 547] on span "Submit" at bounding box center [613, 542] width 24 height 10
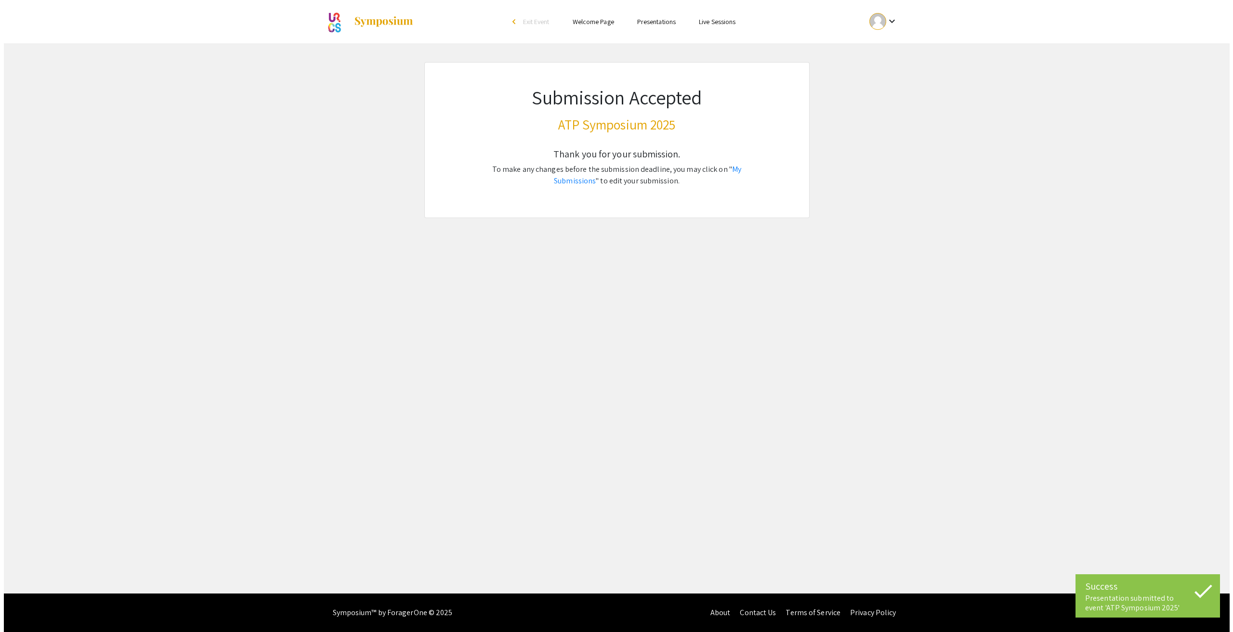
scroll to position [0, 0]
click at [833, 289] on div "Skip navigation arrow_back_ios Exit Event Welcome Page Presentations Live Sessi…" at bounding box center [616, 297] width 1233 height 594
